Goal: Transaction & Acquisition: Purchase product/service

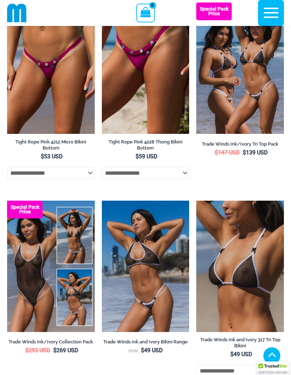
scroll to position [468, 0]
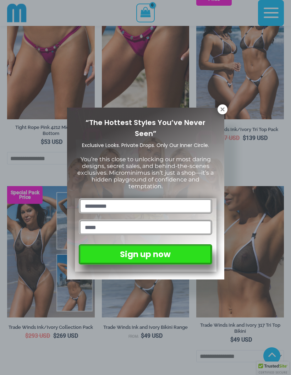
click at [221, 111] on icon at bounding box center [223, 109] width 4 height 4
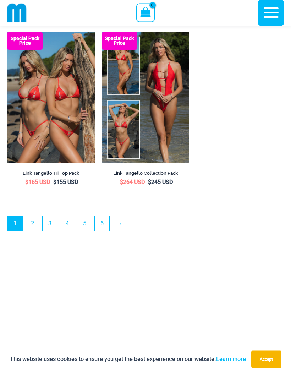
scroll to position [2189, 0]
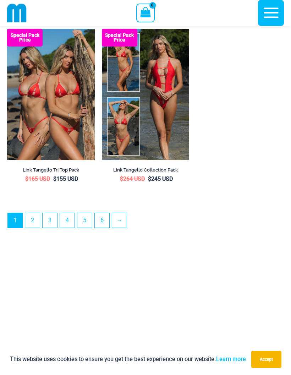
click at [126, 228] on link "→" at bounding box center [119, 220] width 15 height 15
click at [7, 29] on img at bounding box center [7, 29] width 0 height 0
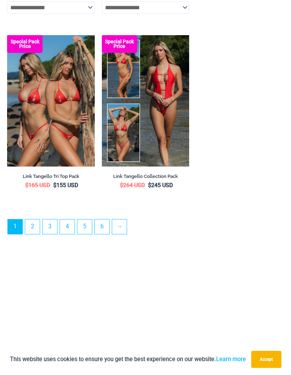
scroll to position [2217, 0]
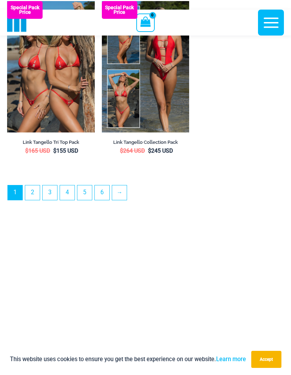
click at [127, 200] on link "→" at bounding box center [119, 192] width 15 height 15
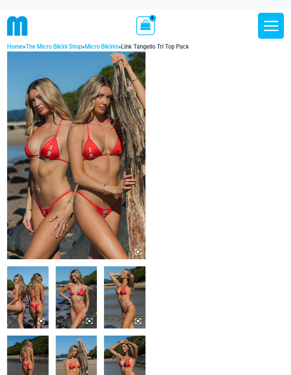
click at [115, 167] on img at bounding box center [76, 155] width 139 height 208
click at [104, 177] on img at bounding box center [76, 155] width 139 height 208
click at [98, 183] on img at bounding box center [76, 155] width 139 height 208
click at [145, 253] on img at bounding box center [76, 155] width 139 height 208
click at [112, 180] on img at bounding box center [76, 155] width 139 height 208
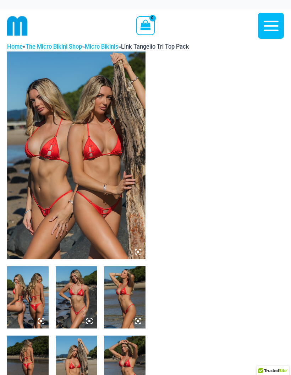
click at [107, 158] on img at bounding box center [76, 155] width 139 height 208
click at [114, 203] on img at bounding box center [76, 155] width 139 height 208
click at [145, 249] on img at bounding box center [76, 155] width 139 height 208
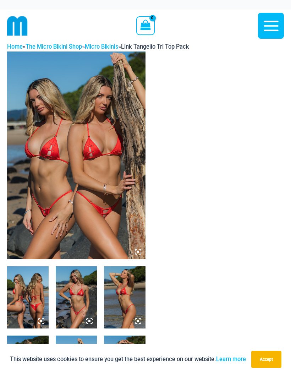
click at [110, 178] on img at bounding box center [76, 155] width 139 height 208
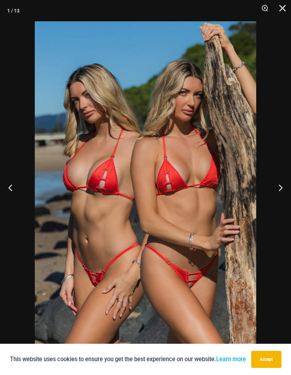
click at [275, 359] on button "Accept" at bounding box center [266, 359] width 30 height 17
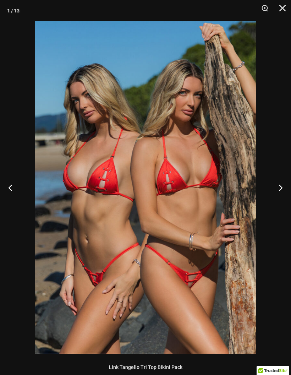
click at [282, 188] on button "Next" at bounding box center [278, 188] width 27 height 36
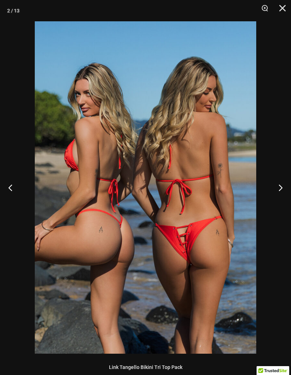
click at [277, 192] on button "Next" at bounding box center [278, 188] width 27 height 36
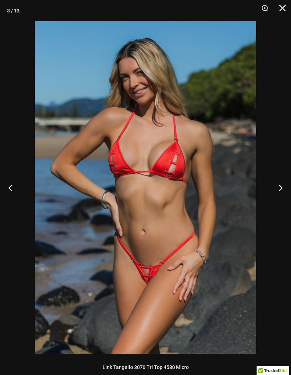
click at [283, 190] on button "Next" at bounding box center [278, 188] width 27 height 36
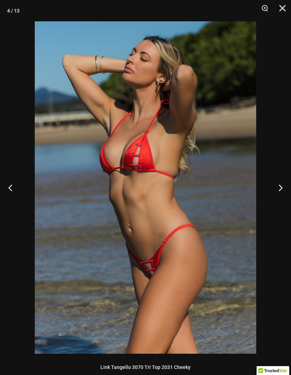
click at [283, 183] on button "Next" at bounding box center [278, 188] width 27 height 36
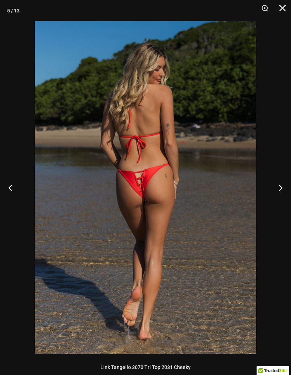
click at [281, 181] on button "Next" at bounding box center [278, 188] width 27 height 36
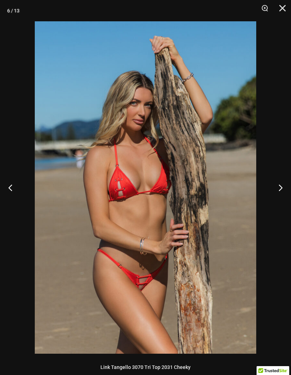
click at [281, 193] on button "Next" at bounding box center [278, 188] width 27 height 36
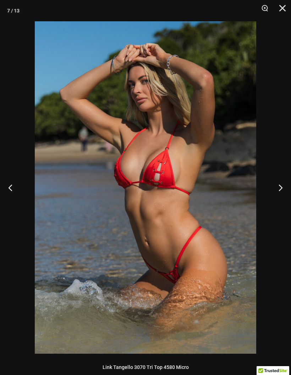
click at [281, 180] on button "Next" at bounding box center [278, 188] width 27 height 36
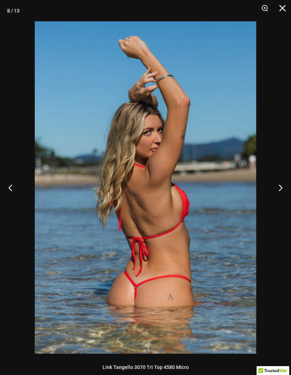
click at [280, 183] on button "Next" at bounding box center [278, 188] width 27 height 36
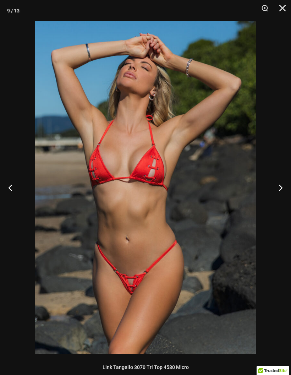
click at [282, 190] on button "Next" at bounding box center [278, 188] width 27 height 36
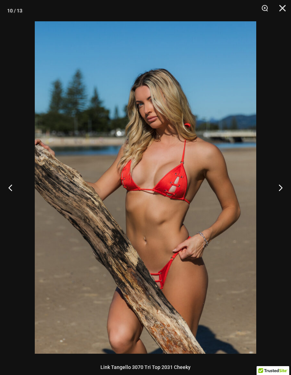
click at [283, 191] on button "Next" at bounding box center [278, 188] width 27 height 36
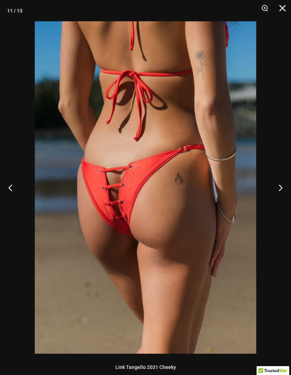
click at [281, 190] on button "Next" at bounding box center [278, 188] width 27 height 36
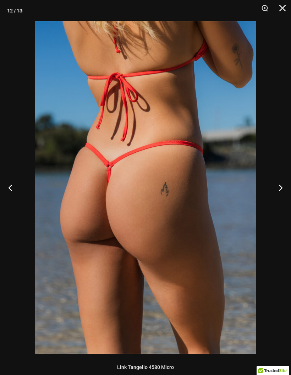
click at [281, 191] on button "Next" at bounding box center [278, 188] width 27 height 36
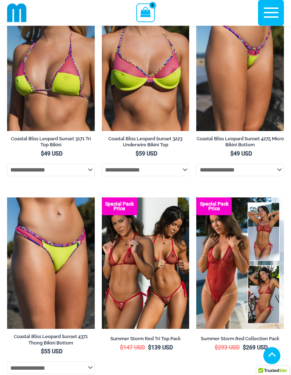
scroll to position [463, 0]
click at [251, 141] on h2 "Coastal Bliss Leopard Sunset 4275 Micro Bikini Bottom" at bounding box center [240, 142] width 88 height 12
